Goal: Task Accomplishment & Management: Use online tool/utility

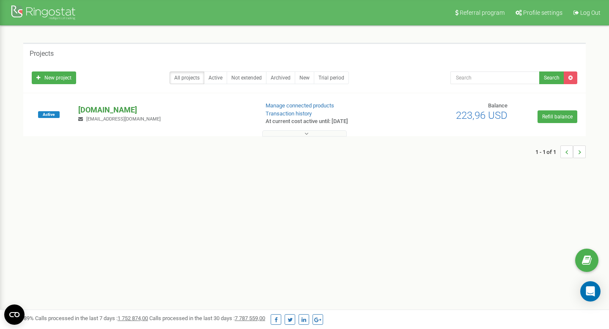
click at [101, 106] on p "[DOMAIN_NAME]" at bounding box center [164, 109] width 173 height 11
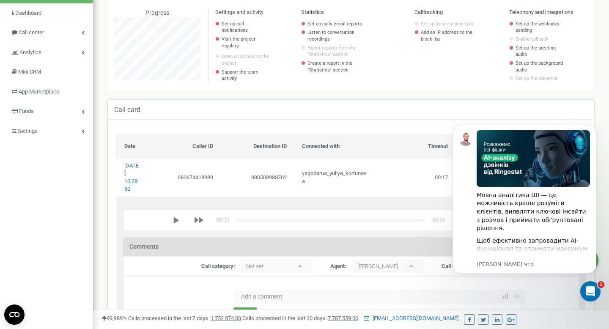
scroll to position [73, 0]
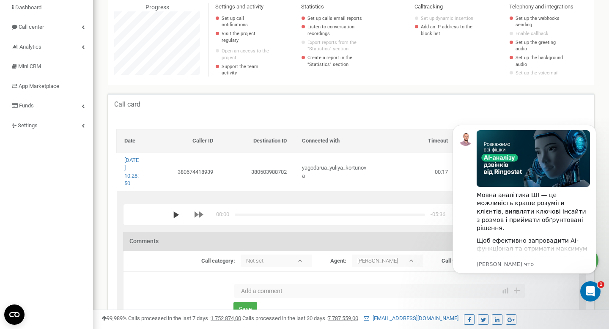
click at [176, 214] on polygon "media player" at bounding box center [176, 214] width 5 height 7
click at [249, 213] on div "00:04 x -05:32" at bounding box center [342, 214] width 338 height 8
click at [300, 214] on div "media player" at bounding box center [330, 214] width 190 height 3
click at [379, 214] on div "media player" at bounding box center [330, 214] width 190 height 3
click at [405, 214] on div "media player" at bounding box center [330, 214] width 190 height 3
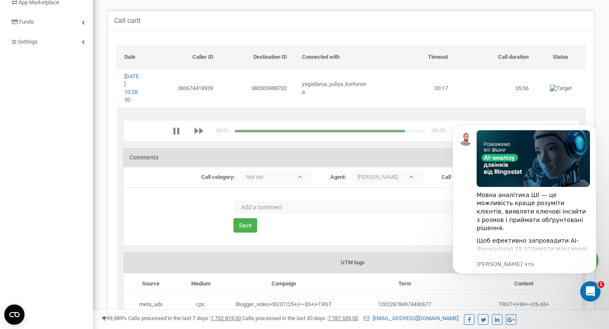
scroll to position [163, 0]
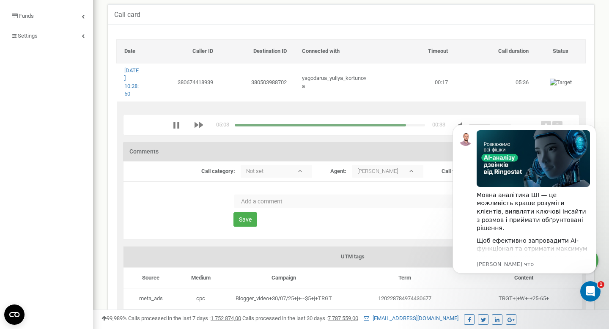
click at [344, 204] on textarea at bounding box center [379, 201] width 291 height 14
click at [595, 128] on icon "Dismiss notification" at bounding box center [593, 127] width 5 height 5
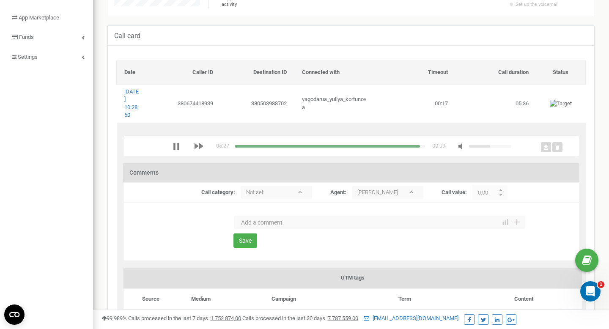
scroll to position [139, 0]
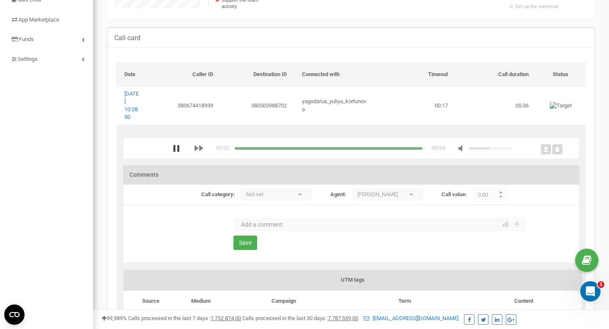
click at [174, 147] on icon "media player" at bounding box center [176, 148] width 6 height 7
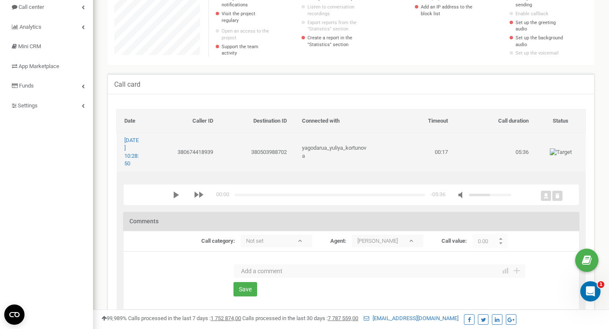
click at [484, 147] on td "05:36" at bounding box center [495, 152] width 81 height 38
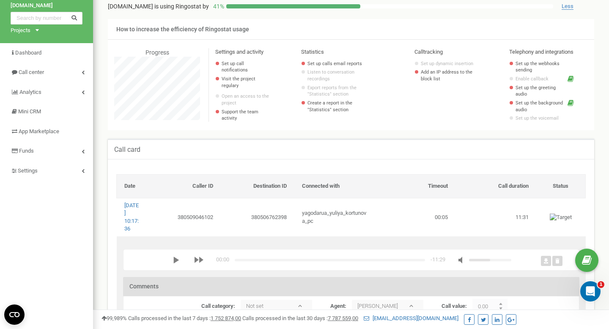
scroll to position [6, 0]
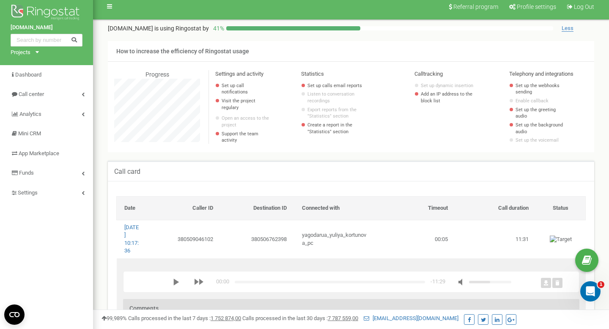
click at [565, 29] on span "Less" at bounding box center [567, 28] width 12 height 7
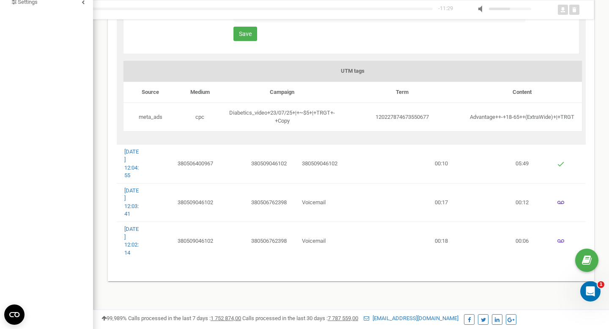
scroll to position [210, 0]
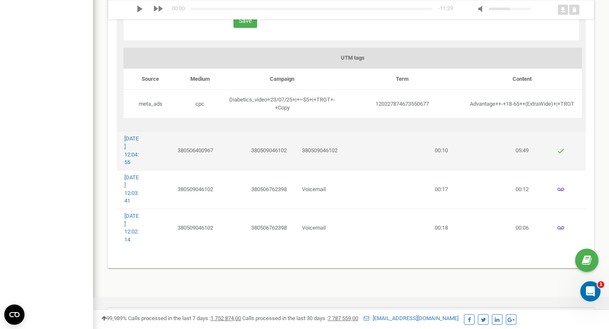
click at [305, 157] on td "380509046102" at bounding box center [334, 150] width 81 height 38
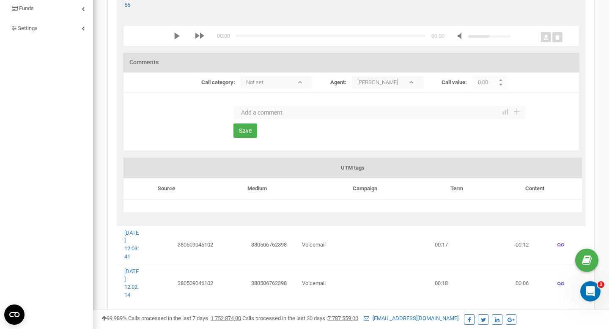
scroll to position [136, 0]
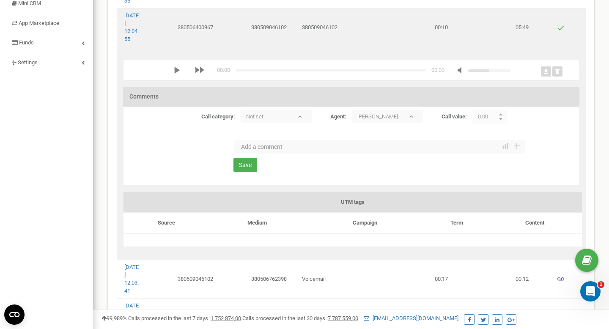
click at [174, 71] on div "media player" at bounding box center [195, 70] width 42 height 8
click at [175, 71] on polygon "media player" at bounding box center [177, 70] width 5 height 7
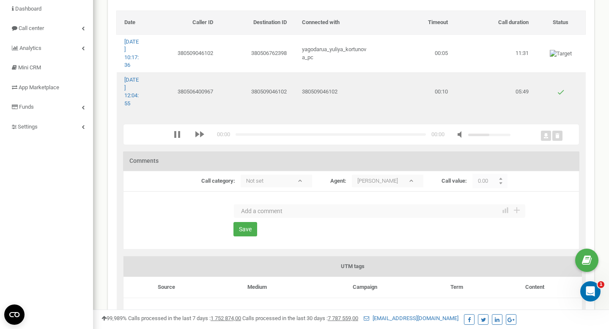
scroll to position [71, 0]
click at [235, 136] on div "media player" at bounding box center [330, 135] width 190 height 3
click at [300, 134] on div "media player" at bounding box center [330, 135] width 190 height 3
click at [173, 135] on icon "media player" at bounding box center [176, 134] width 7 height 7
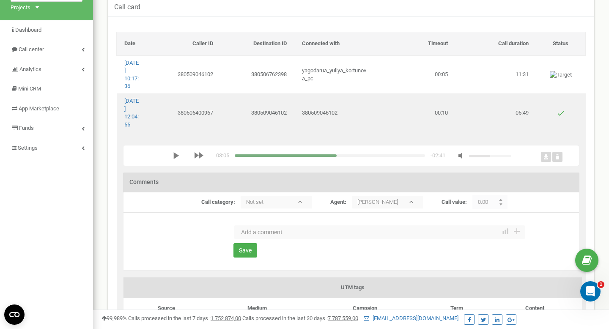
scroll to position [0, 0]
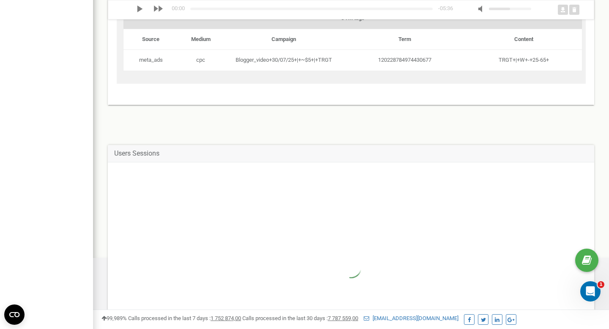
scroll to position [319, 0]
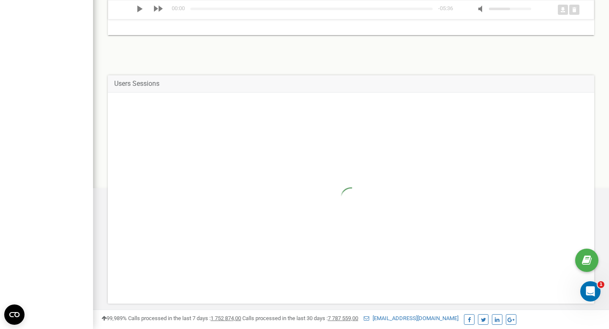
click at [470, 156] on div at bounding box center [351, 197] width 486 height 211
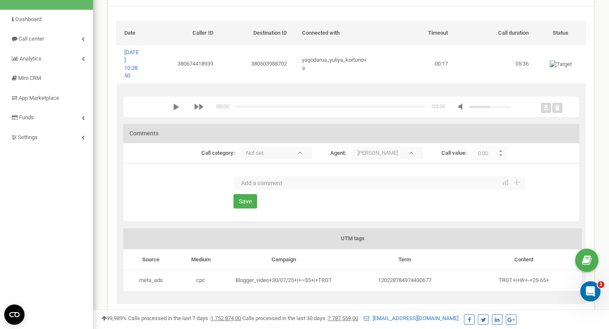
scroll to position [212, 0]
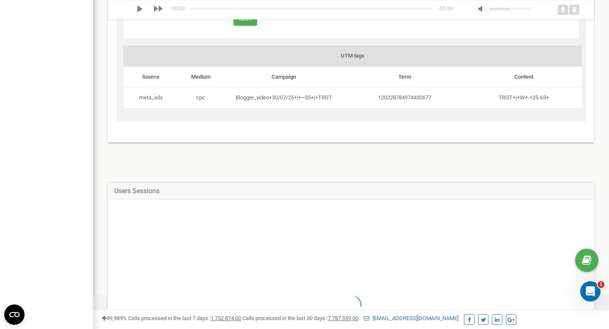
click at [311, 101] on td "Blogger_video+30/07/25+|+~$5+|+TRGT" at bounding box center [283, 97] width 121 height 21
click at [325, 98] on td "Blogger_video+30/07/25+|+~$5+|+TRGT" at bounding box center [283, 97] width 121 height 21
copy tr "Blogger_video+30/07/25+|+~$5+|+TRGT"
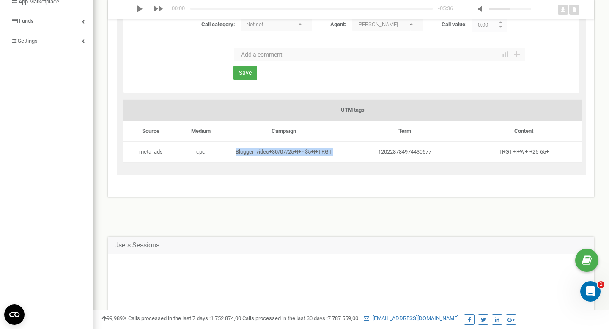
scroll to position [160, 0]
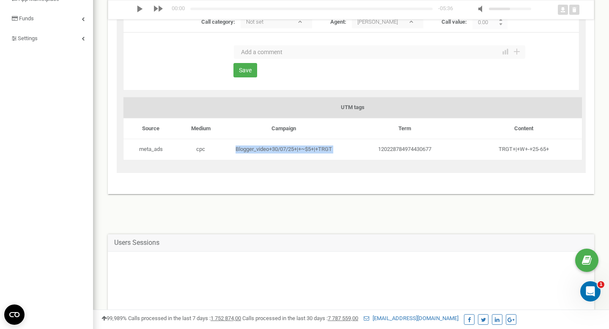
click at [158, 149] on td "meta_ads" at bounding box center [150, 149] width 55 height 21
copy td "meta_ads"
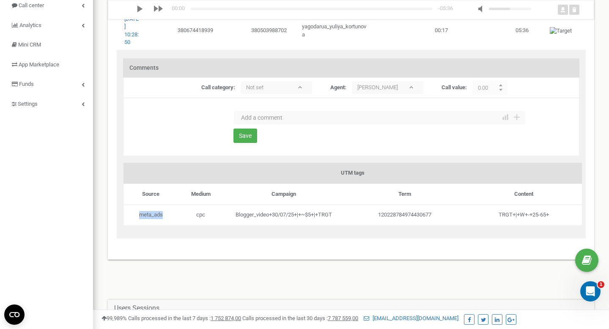
scroll to position [218, 0]
